Goal: Task Accomplishment & Management: Use online tool/utility

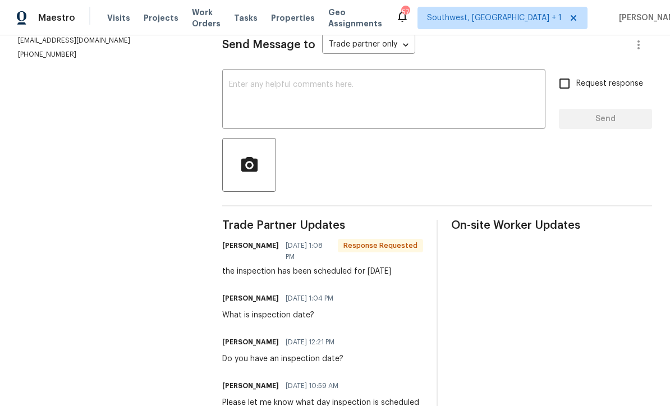
scroll to position [160, 0]
click at [460, 81] on textarea at bounding box center [384, 100] width 310 height 39
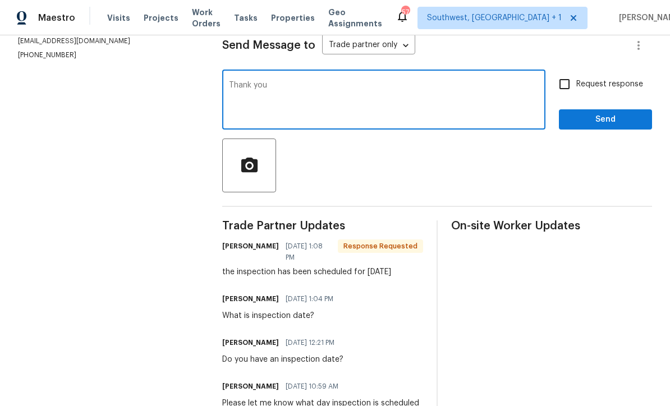
type textarea "Thank you"
click at [564, 72] on input "Request response" at bounding box center [564, 84] width 24 height 24
checkbox input "true"
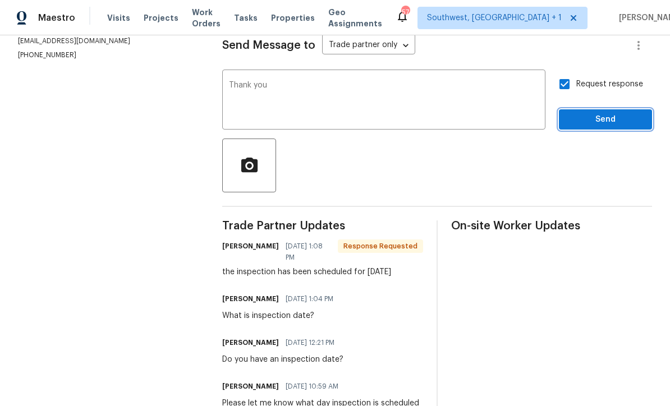
click at [600, 113] on span "Send" at bounding box center [605, 120] width 75 height 14
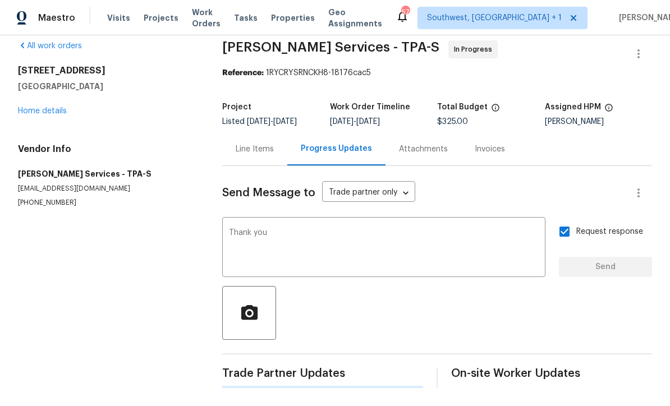
scroll to position [0, 0]
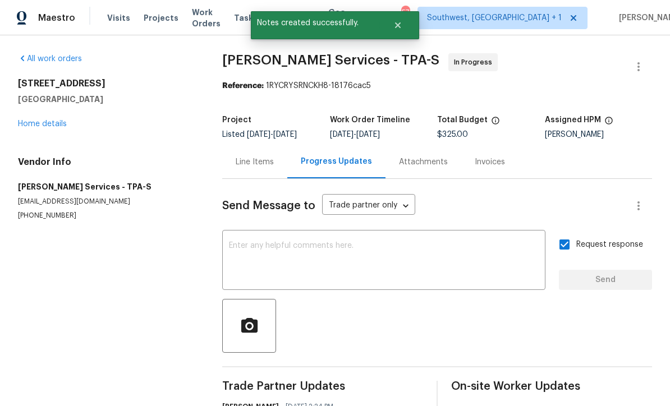
click at [41, 120] on link "Home details" at bounding box center [42, 124] width 49 height 8
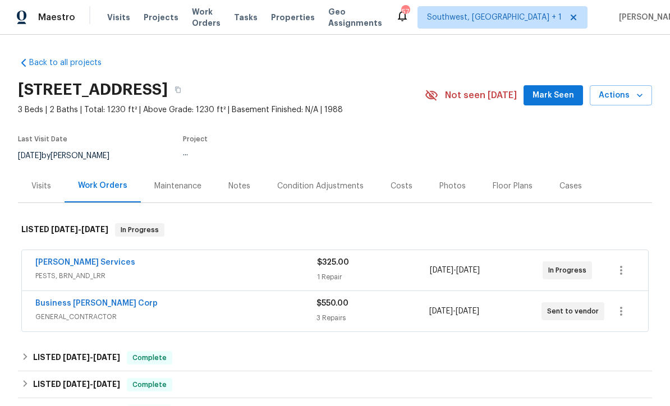
scroll to position [1, 0]
click at [229, 182] on div "Notes" at bounding box center [239, 186] width 22 height 11
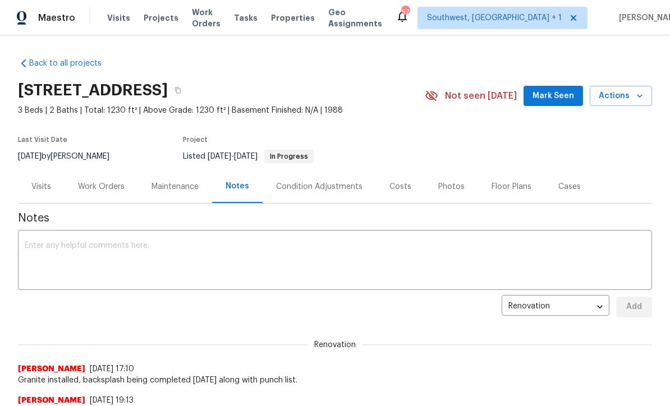
click at [358, 253] on textarea at bounding box center [335, 261] width 620 height 39
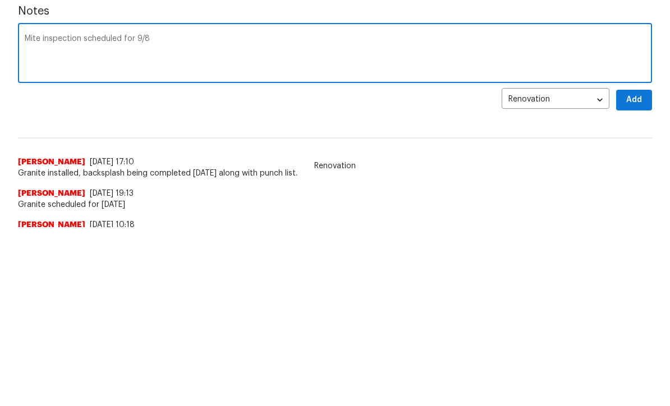
scroll to position [30, 0]
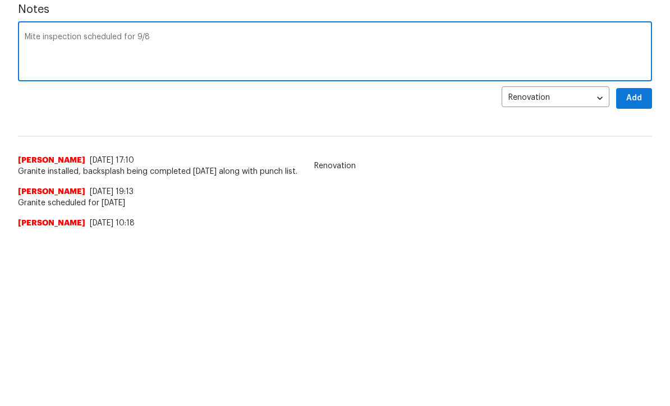
type textarea "Mite inspection scheduled for 9/8"
click at [639, 270] on span "Add" at bounding box center [634, 277] width 18 height 14
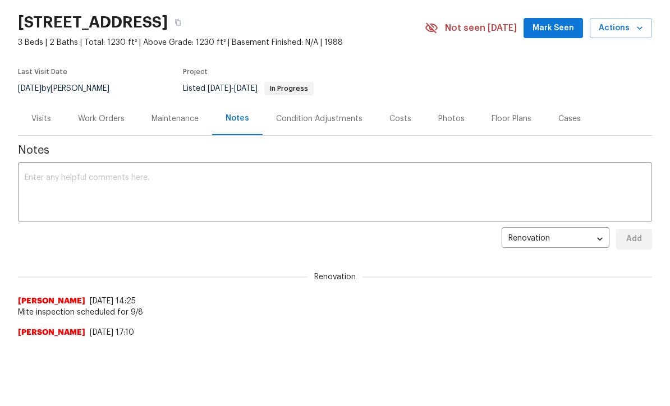
scroll to position [0, 0]
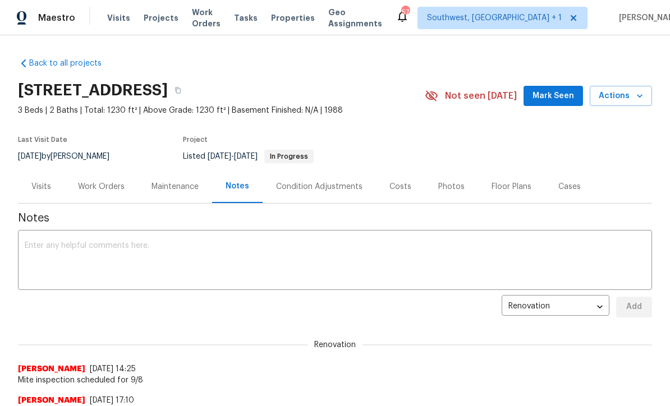
click at [152, 21] on span "Projects" at bounding box center [161, 17] width 35 height 11
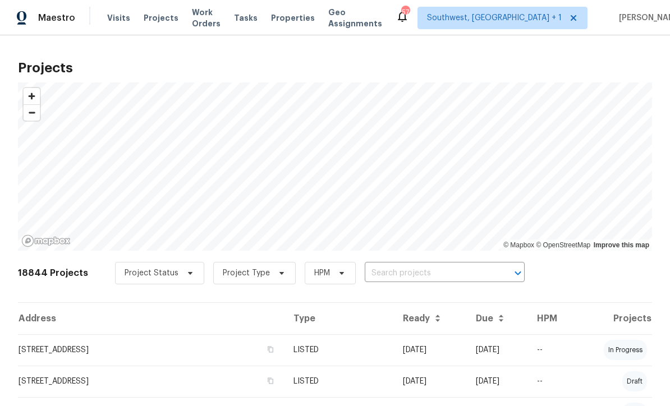
click at [395, 281] on input "text" at bounding box center [429, 273] width 128 height 17
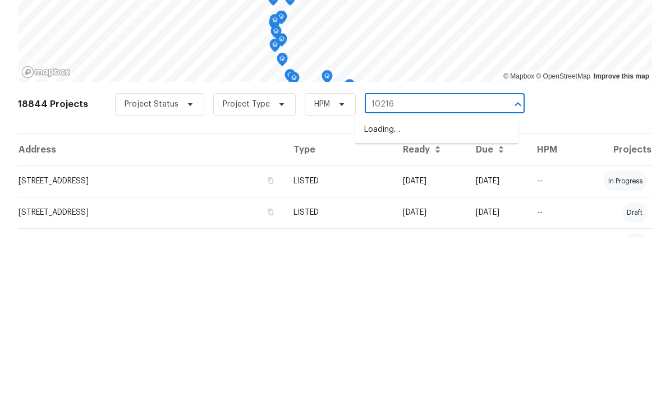
type input "10216"
click at [434, 308] on li "[STREET_ADDRESS]" at bounding box center [436, 317] width 163 height 19
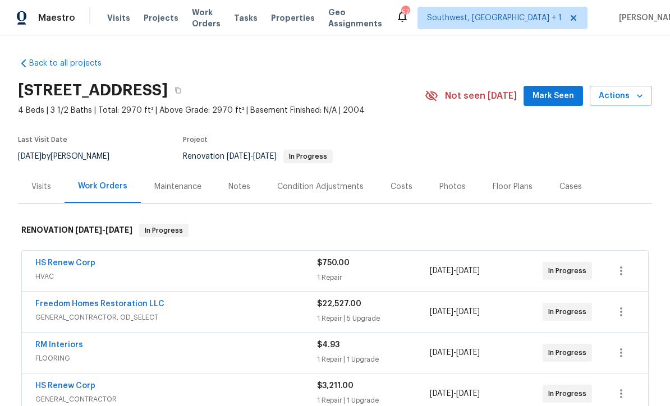
click at [398, 183] on div "Costs" at bounding box center [401, 186] width 22 height 11
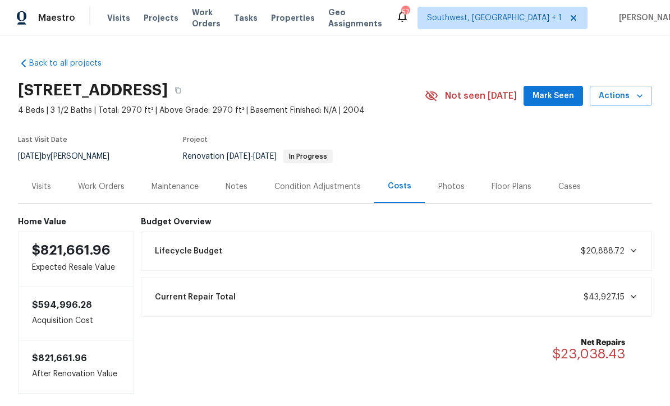
click at [94, 188] on div "Work Orders" at bounding box center [101, 186] width 47 height 11
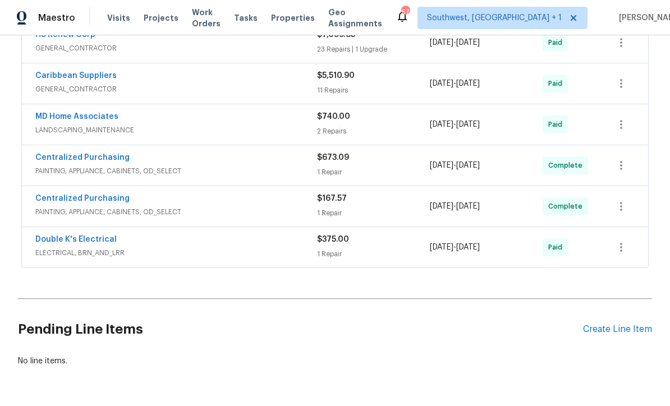
scroll to position [514, 0]
click at [616, 331] on div "Create Line Item" at bounding box center [617, 330] width 69 height 11
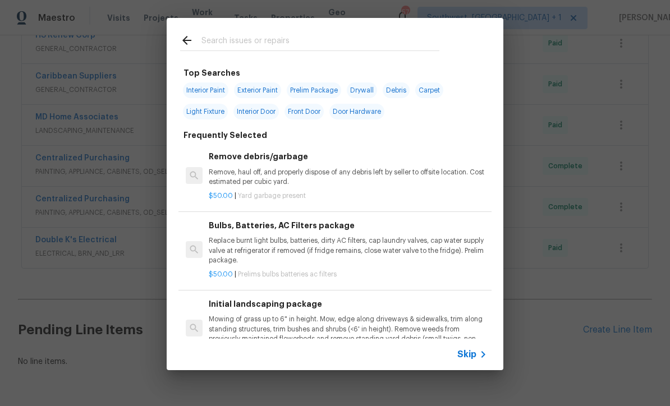
click at [489, 357] on icon at bounding box center [482, 354] width 13 height 13
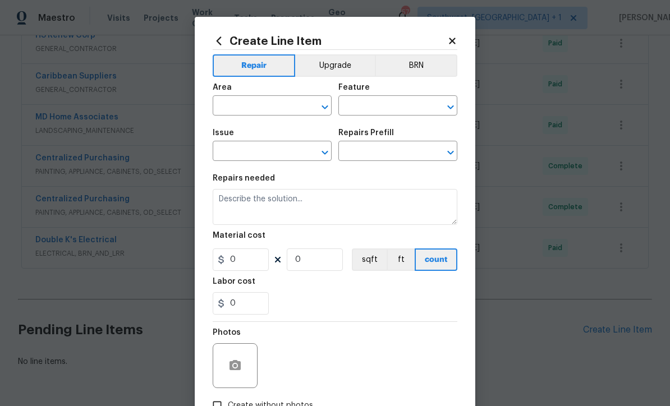
click at [259, 110] on input "text" at bounding box center [256, 106] width 87 height 17
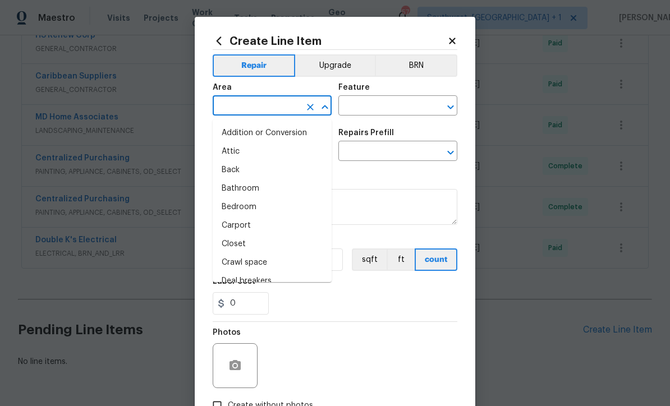
scroll to position [0, 0]
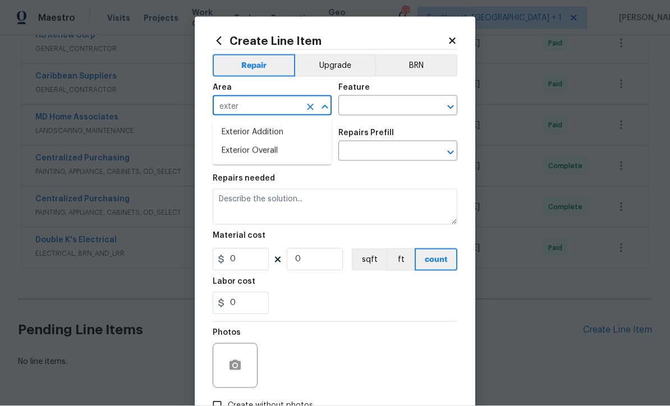
click at [282, 150] on li "Exterior Overall" at bounding box center [272, 151] width 119 height 19
type input "Exterior Overall"
click at [383, 103] on input "text" at bounding box center [381, 106] width 87 height 17
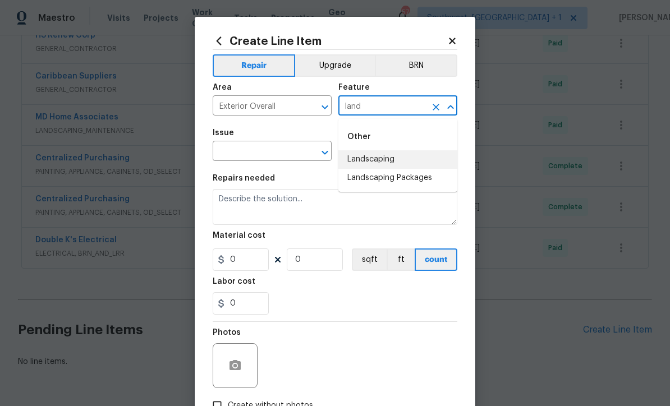
click at [380, 158] on li "Landscaping" at bounding box center [397, 159] width 119 height 19
type input "Landscaping"
click at [291, 148] on input "text" at bounding box center [256, 152] width 87 height 17
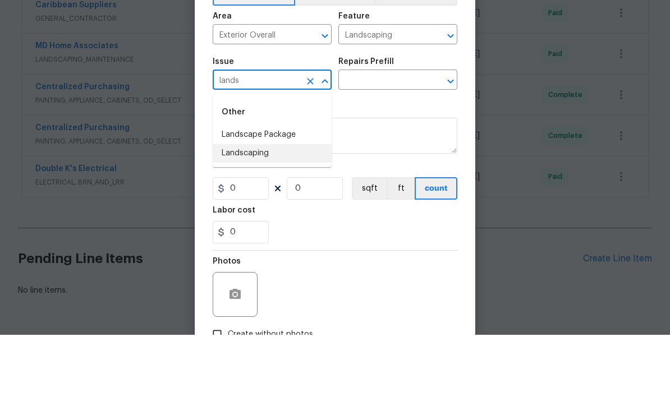
click at [262, 215] on li "Landscaping" at bounding box center [272, 224] width 119 height 19
type input "Landscaping"
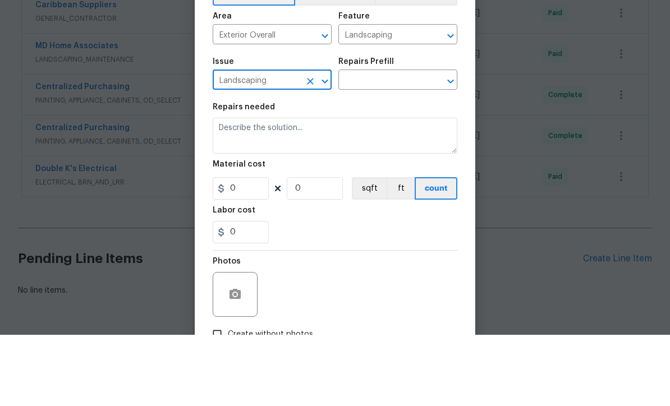
click at [392, 144] on input "text" at bounding box center [381, 152] width 87 height 17
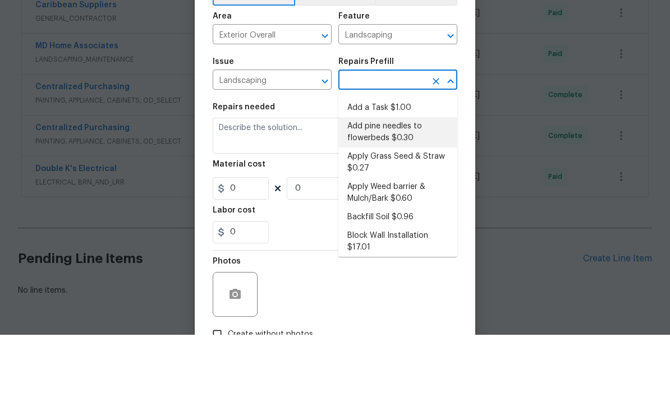
click at [388, 188] on li "Add pine needles to flowerbeds $0.30" at bounding box center [397, 203] width 119 height 30
type input "Add pine needles to flowerbeds $0.30"
type textarea "Remove/spray weeds from bed, add new pine straw to designated flower beds, and …"
type input "1"
type input "0.3"
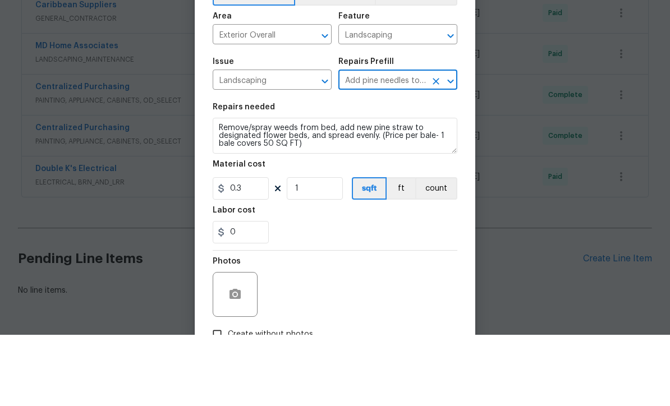
click at [445, 146] on icon "Open" at bounding box center [450, 152] width 13 height 13
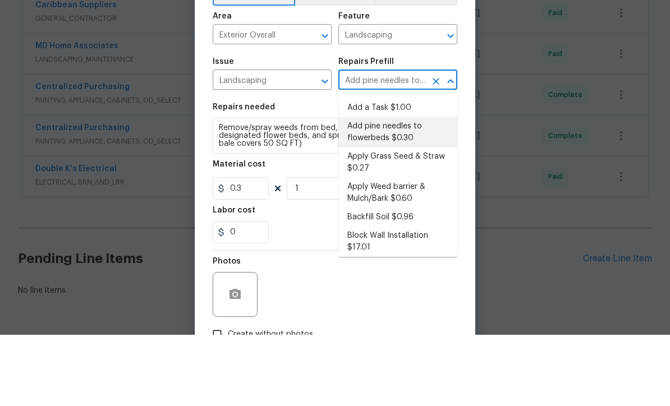
click at [399, 170] on li "Add a Task $1.00" at bounding box center [397, 179] width 119 height 19
type input "Add a Task $1.00"
type textarea "HPM to detail"
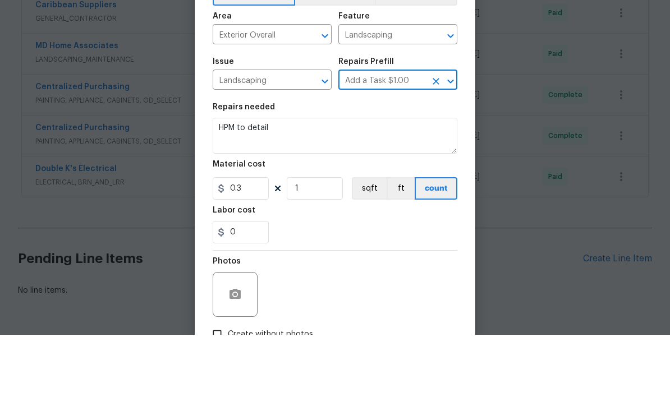
type input "1"
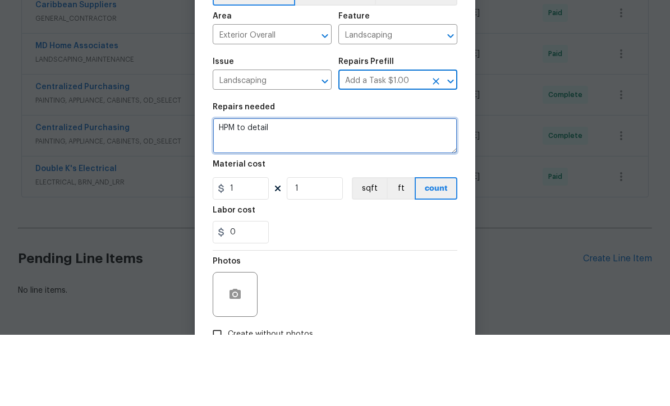
click at [301, 189] on textarea "HPM to detail" at bounding box center [335, 207] width 245 height 36
type textarea "H"
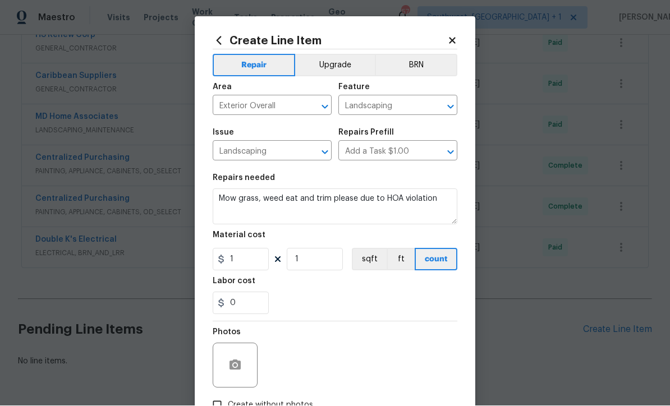
scroll to position [5, 0]
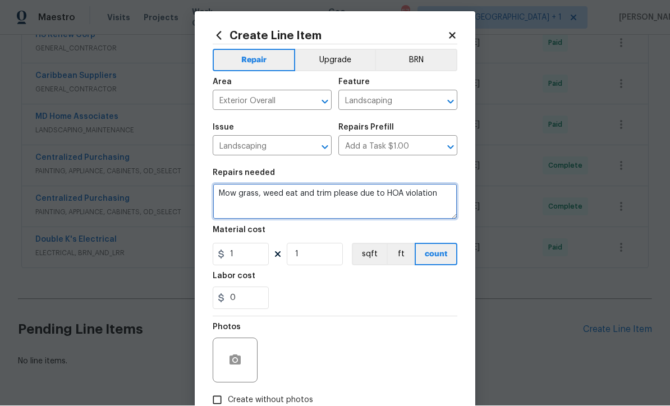
type textarea "Mow grass, weed eat and trim please due to HOA violation"
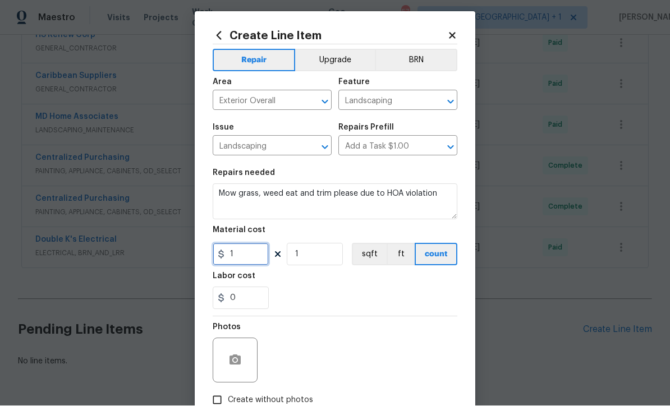
click at [243, 263] on input "1" at bounding box center [241, 254] width 56 height 22
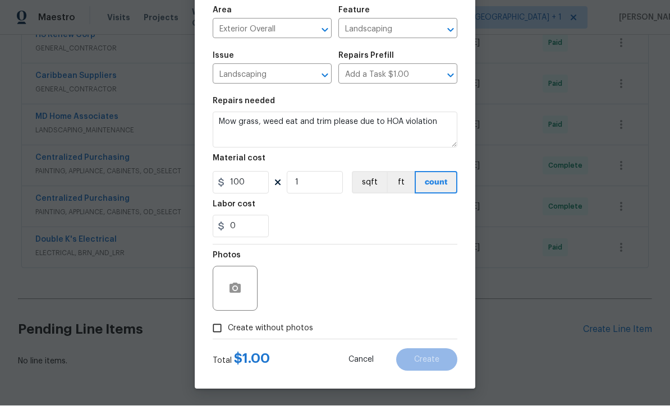
scroll to position [79, 0]
type input "100"
click at [224, 287] on button "button" at bounding box center [235, 288] width 27 height 27
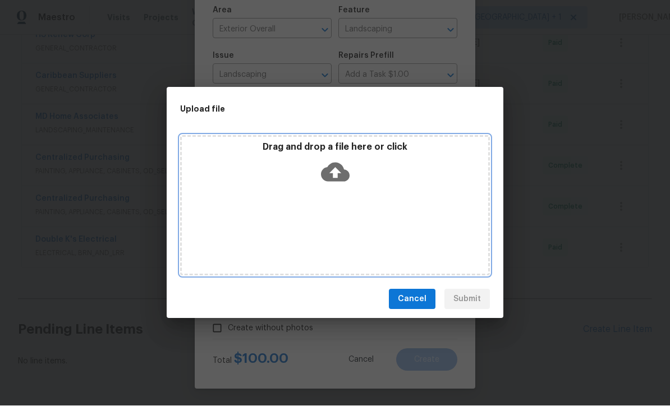
click at [334, 176] on icon at bounding box center [335, 172] width 29 height 29
